Goal: Book appointment/travel/reservation

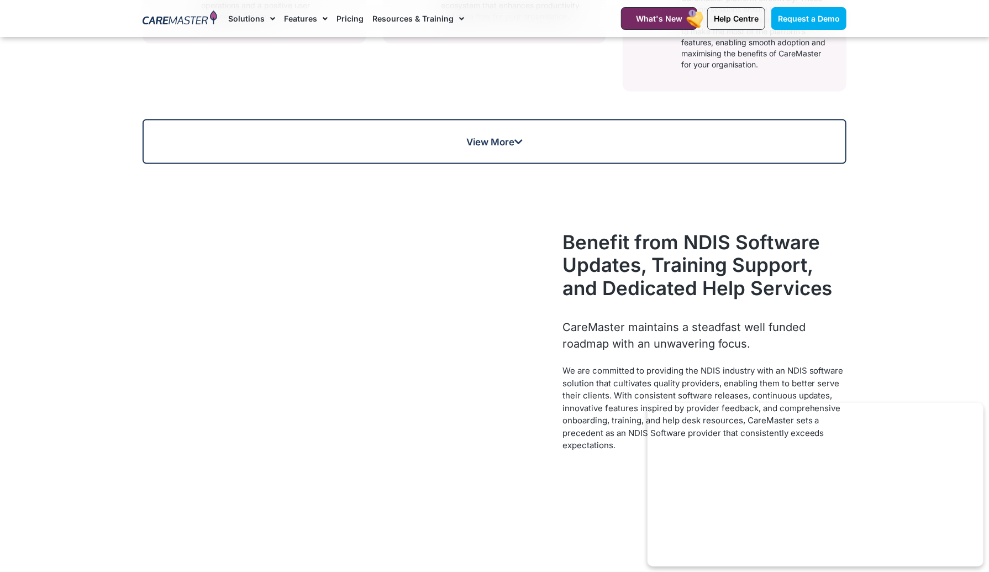
scroll to position [1014, 0]
